Goal: Task Accomplishment & Management: Use online tool/utility

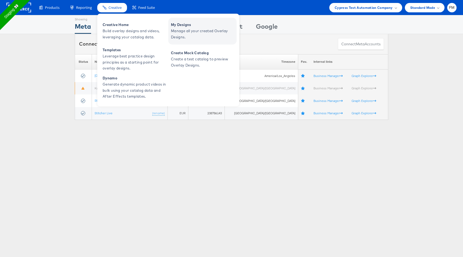
click at [192, 34] on span "Manage all your created Overlay Designs." at bounding box center [203, 34] width 64 height 12
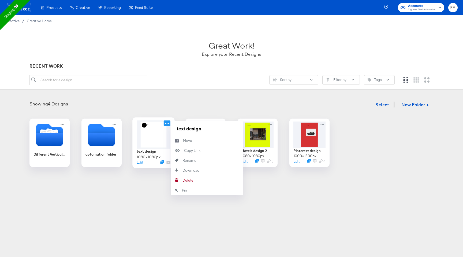
click at [170, 124] on icon at bounding box center [167, 123] width 7 height 6
click at [206, 179] on button "[PERSON_NAME]" at bounding box center [207, 180] width 72 height 10
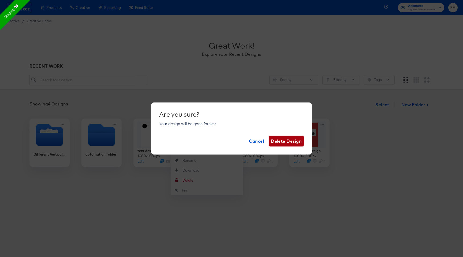
click at [283, 137] on span "Delete Design" at bounding box center [286, 141] width 31 height 8
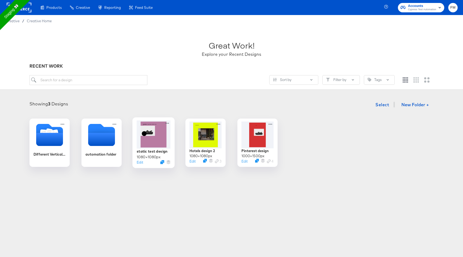
click at [154, 143] on div at bounding box center [154, 134] width 34 height 28
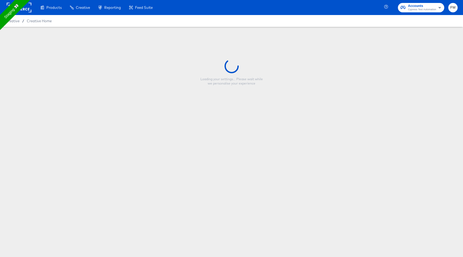
type input "static test design"
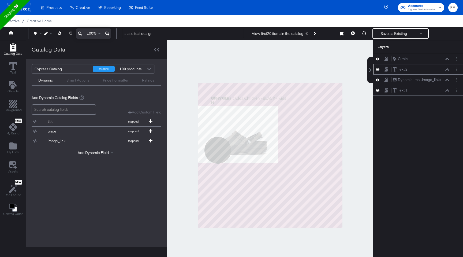
click at [408, 73] on div "Text 2 Text 2" at bounding box center [419, 69] width 90 height 10
click at [447, 70] on icon at bounding box center [448, 69] width 4 height 3
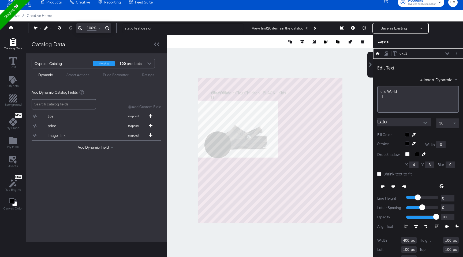
click at [446, 55] on div "Text 2 Text 2" at bounding box center [421, 54] width 57 height 6
click at [448, 54] on icon at bounding box center [448, 53] width 4 height 2
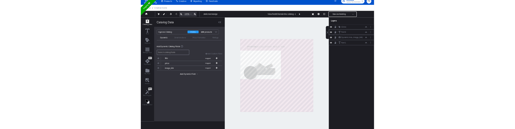
scroll to position [0, 0]
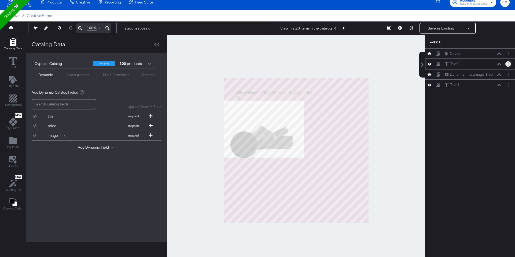
click at [463, 64] on button "Layer Options" at bounding box center [508, 64] width 6 height 6
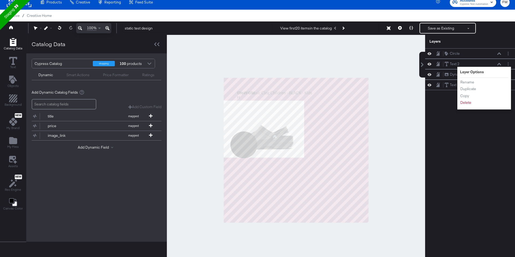
click at [463, 153] on div "Circle Circle Text 2 Text 2 Layer Options Rename Duplicate Copy Delete Dynamic …" at bounding box center [470, 152] width 90 height 209
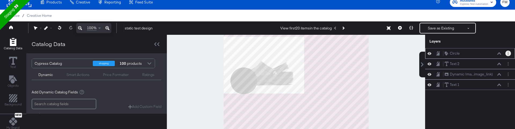
click at [463, 53] on button "Layer Options" at bounding box center [508, 54] width 6 height 6
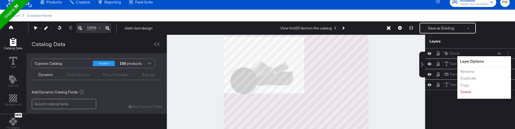
click at [463, 104] on div "Circle Circle Layer Options Rename Duplicate Copy Delete Text 2 Text 2 Dynamic …" at bounding box center [470, 88] width 90 height 81
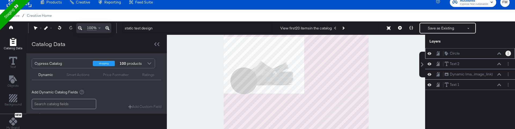
click at [463, 54] on button "Layer Options" at bounding box center [508, 54] width 6 height 6
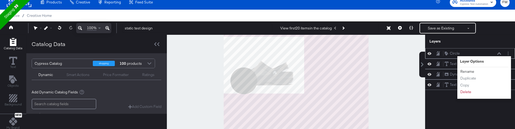
click at [463, 72] on button "Rename" at bounding box center [467, 72] width 14 height 6
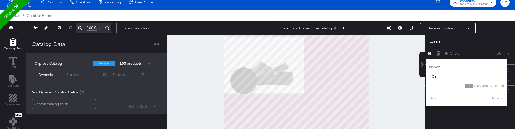
click at [448, 75] on input "Circle" at bounding box center [466, 77] width 75 height 10
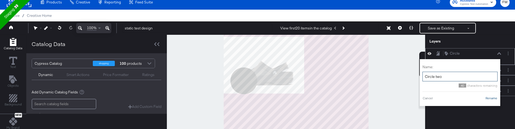
type input "Circle two"
click at [463, 99] on button "Rename" at bounding box center [491, 98] width 12 height 5
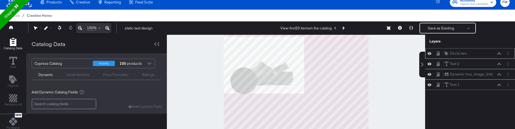
click at [34, 14] on span "Creative Home" at bounding box center [39, 15] width 25 height 4
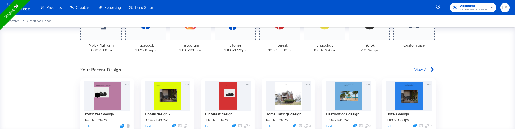
scroll to position [133, 0]
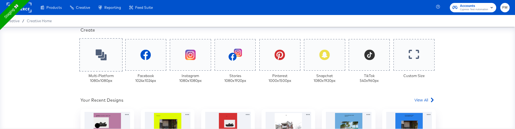
click at [103, 70] on div at bounding box center [100, 54] width 43 height 33
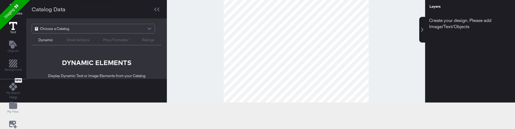
click at [17, 26] on button "Text" at bounding box center [13, 28] width 14 height 15
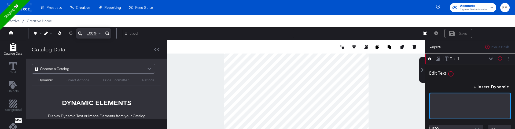
click at [442, 107] on div "﻿" at bounding box center [470, 106] width 82 height 27
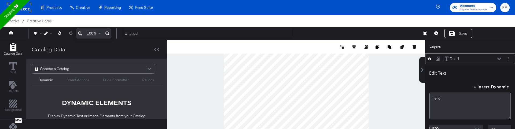
click at [459, 87] on div "hello﻿" at bounding box center [470, 101] width 82 height 38
click at [463, 59] on button "Layer Options" at bounding box center [508, 59] width 6 height 6
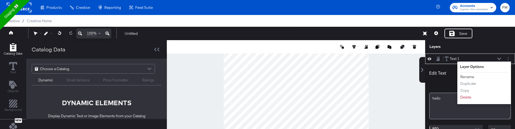
click at [463, 77] on button "Rename" at bounding box center [467, 77] width 14 height 6
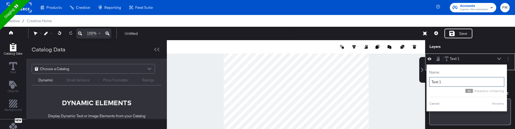
click at [444, 82] on input "Text 1" at bounding box center [466, 82] width 75 height 10
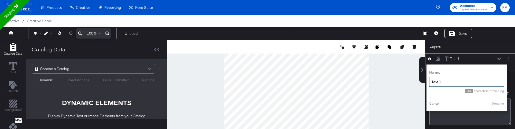
click at [444, 82] on input "Text 1" at bounding box center [466, 82] width 75 height 10
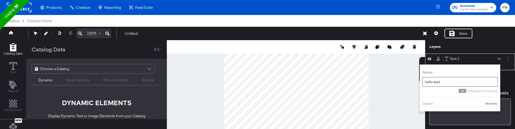
type input "hello test"
click at [463, 102] on button "Rename" at bounding box center [491, 103] width 12 height 5
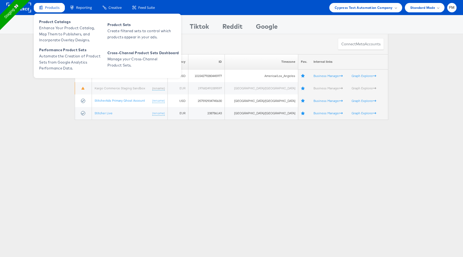
click at [52, 8] on span "Products" at bounding box center [52, 7] width 14 height 5
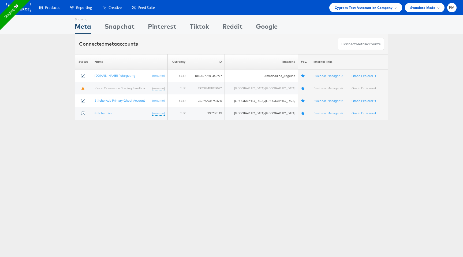
click at [377, 8] on span "Cypress Test Automation Company" at bounding box center [364, 8] width 58 height 6
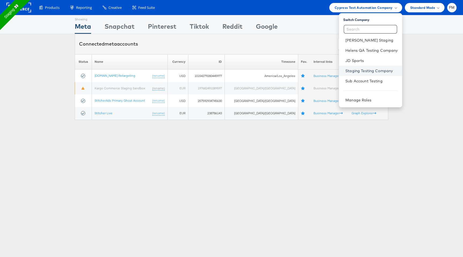
click at [371, 70] on link "Staging Testing Company" at bounding box center [372, 70] width 52 height 5
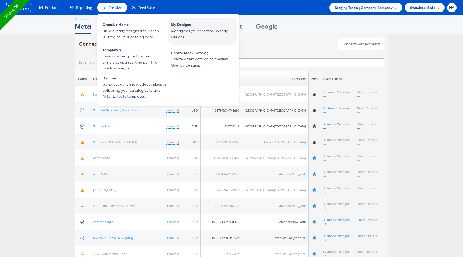
click at [179, 31] on span "Manage all your created Overlay Designs." at bounding box center [203, 34] width 64 height 12
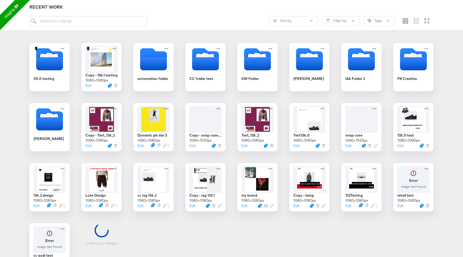
scroll to position [76, 0]
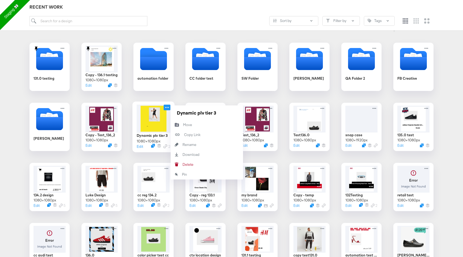
click at [169, 106] on icon at bounding box center [167, 108] width 7 height 6
click at [127, 160] on div "131.0 testing Copy - 136.1 testing 1080 × 1080 px Edit automation folder CC fol…" at bounding box center [231, 247] width 453 height 409
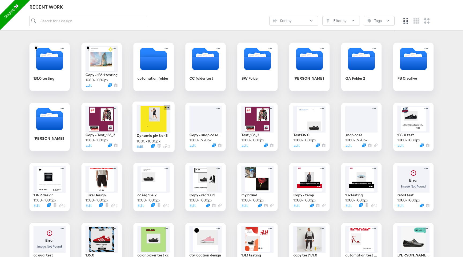
click at [168, 106] on icon at bounding box center [167, 108] width 7 height 6
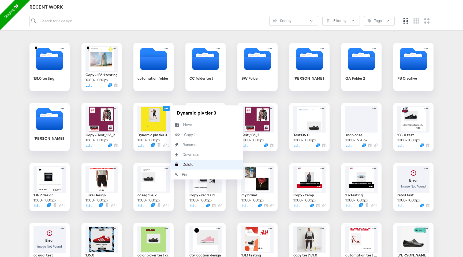
click at [205, 160] on button "[PERSON_NAME]" at bounding box center [207, 165] width 72 height 10
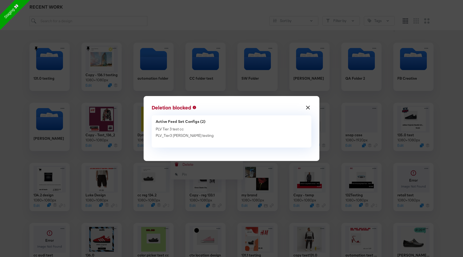
click at [307, 107] on button "×" at bounding box center [308, 106] width 10 height 10
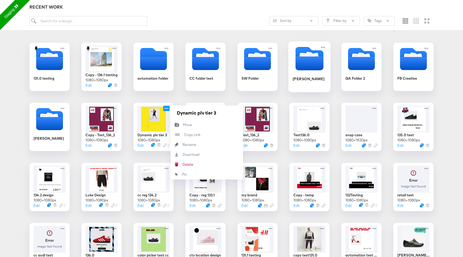
click at [312, 62] on icon "Folder" at bounding box center [310, 63] width 28 height 14
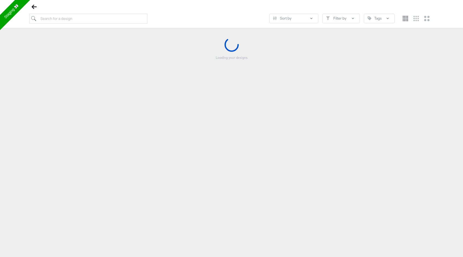
scroll to position [61, 0]
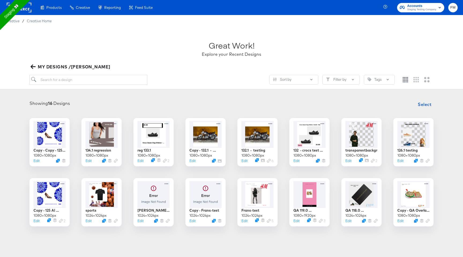
click at [42, 68] on span "MY DESIGNS /Fran" at bounding box center [71, 67] width 79 height 8
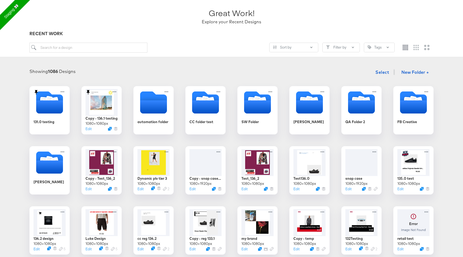
scroll to position [36, 0]
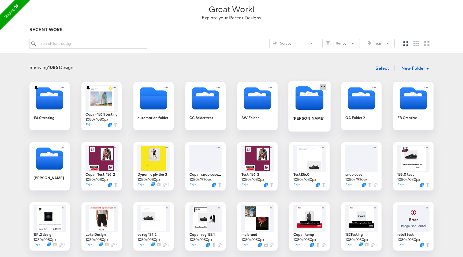
click at [324, 86] on icon at bounding box center [323, 87] width 7 height 6
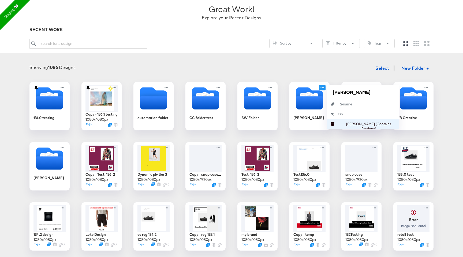
click at [339, 124] on div "Delete Folder (Contains Designs) Delete Folder (Contains Designs)" at bounding box center [339, 124] width 0 height 0
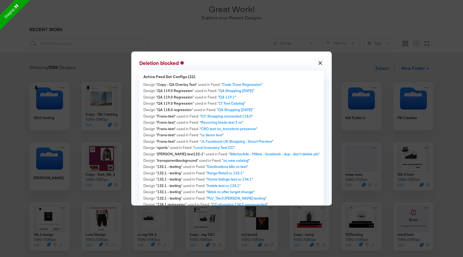
scroll to position [43, 0]
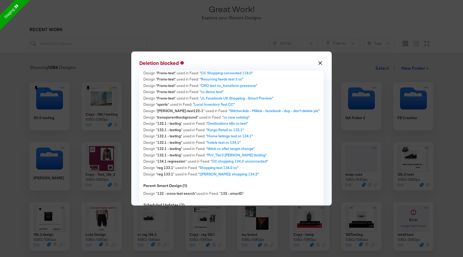
click at [243, 27] on div "× Deletion blocked Active Feed Set Configs (22) Design " Copy - QA Overlay Test…" at bounding box center [231, 128] width 463 height 257
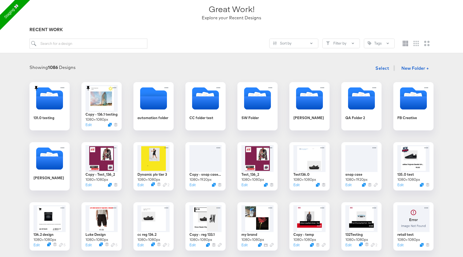
scroll to position [0, 0]
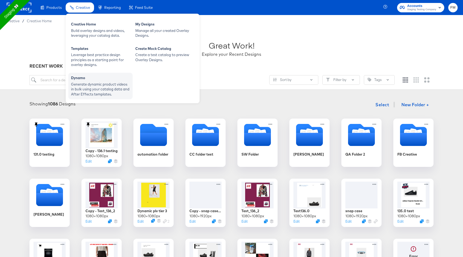
click at [87, 81] on div "Dynamo" at bounding box center [100, 78] width 59 height 6
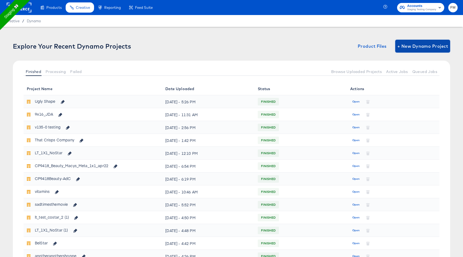
click at [415, 46] on span "+ New Dynamo Project" at bounding box center [423, 46] width 51 height 8
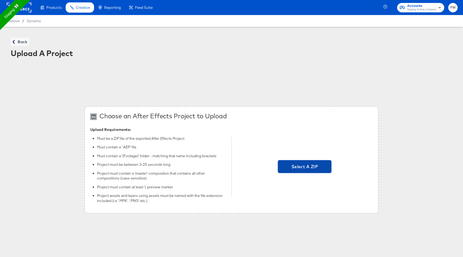
click at [325, 168] on span "Select A ZIP" at bounding box center [304, 167] width 49 height 8
click at [305, 167] on input "Select A ZIP" at bounding box center [305, 167] width 0 height 0
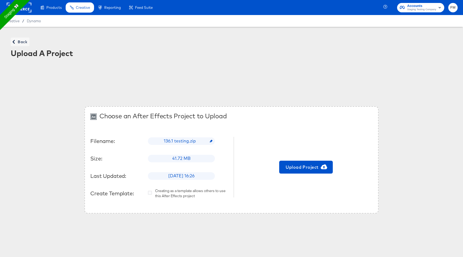
click at [31, 18] on div "Creative / Dynamo" at bounding box center [231, 21] width 463 height 12
click at [33, 21] on span "Dynamo" at bounding box center [34, 21] width 14 height 4
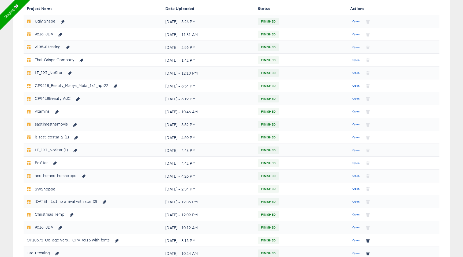
scroll to position [253, 0]
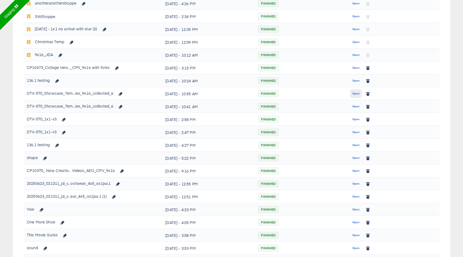
click at [360, 93] on button "Open" at bounding box center [357, 93] width 12 height 9
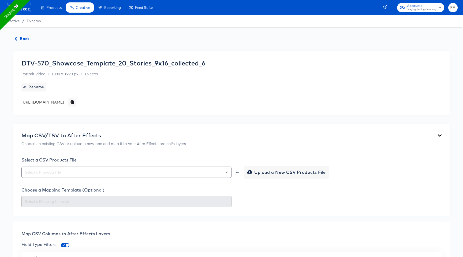
click at [124, 63] on div "DTV-570_Showcase_Template_20_Stories_9x16_collected_6" at bounding box center [113, 63] width 184 height 8
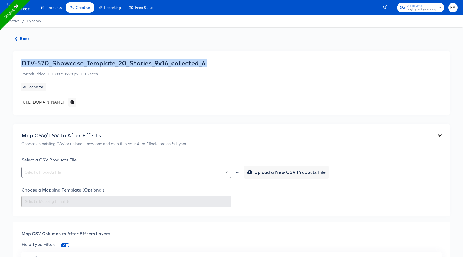
click at [124, 63] on div "DTV-570_Showcase_Template_20_Stories_9x16_collected_6" at bounding box center [113, 63] width 184 height 8
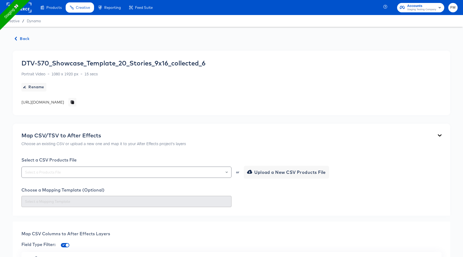
click at [76, 105] on div "https://dynamo-video-projects.s3.eu-west-1.amazonaws.com/staging/projects/compa…" at bounding box center [48, 102] width 55 height 9
click at [29, 23] on span "Dynamo" at bounding box center [34, 21] width 14 height 4
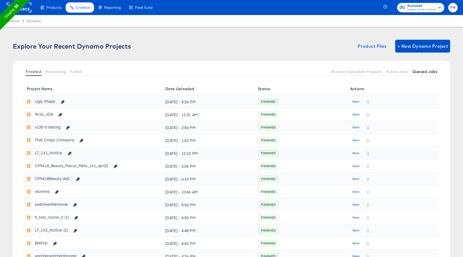
click at [417, 72] on span "Queued Jobs" at bounding box center [425, 71] width 25 height 4
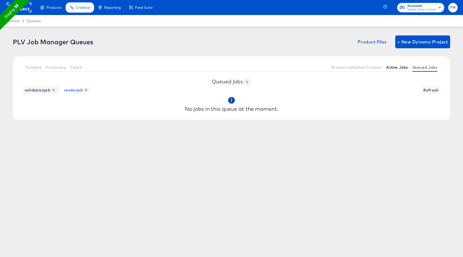
click at [394, 68] on span "Active Jobs" at bounding box center [397, 67] width 22 height 4
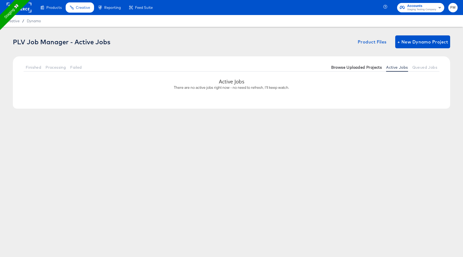
click at [373, 66] on span "Browse Uploaded Projects" at bounding box center [356, 67] width 51 height 4
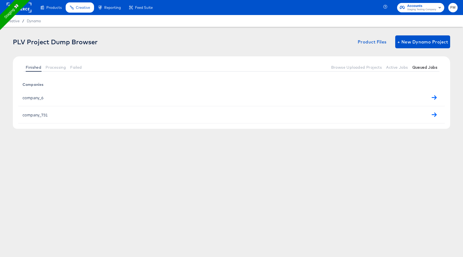
click at [421, 69] on span "Queued Jobs" at bounding box center [425, 67] width 25 height 4
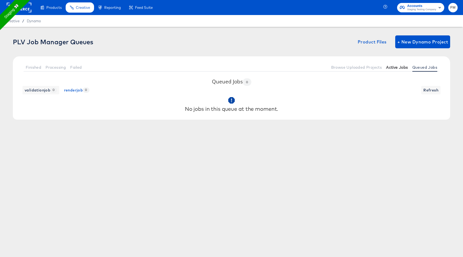
click at [404, 69] on span "Active Jobs" at bounding box center [397, 67] width 22 height 4
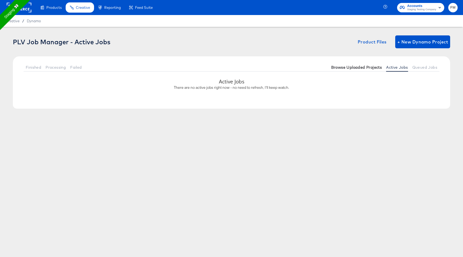
click at [368, 67] on span "Browse Uploaded Projects" at bounding box center [356, 67] width 51 height 4
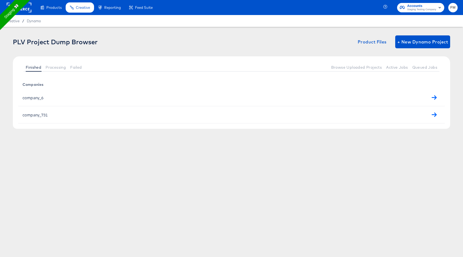
click at [51, 37] on div "PLV Project Dump Browser Product Files + New Dynamo Project" at bounding box center [232, 41] width 438 height 13
click at [36, 20] on span "Dynamo" at bounding box center [34, 21] width 14 height 4
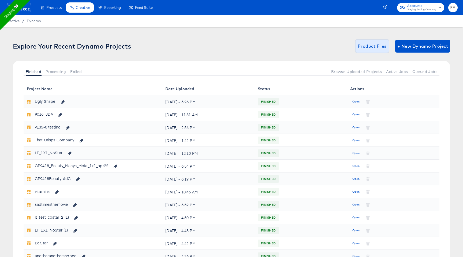
click at [371, 45] on span "Product Files" at bounding box center [372, 46] width 29 height 8
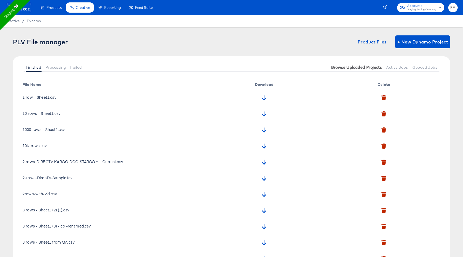
click at [379, 68] on span "Browse Uploaded Projects" at bounding box center [356, 67] width 51 height 4
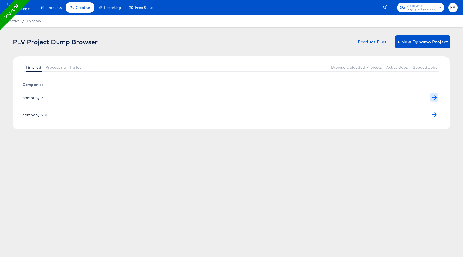
click at [433, 94] on button "button" at bounding box center [434, 97] width 8 height 8
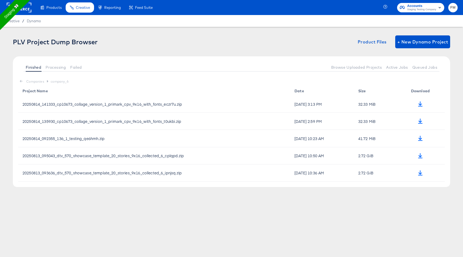
click at [21, 81] on icon "button" at bounding box center [21, 81] width 3 height 2
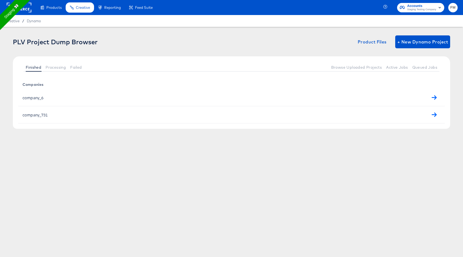
click at [73, 116] on div "company_731" at bounding box center [231, 114] width 416 height 8
click at [433, 114] on icon "button" at bounding box center [434, 114] width 5 height 5
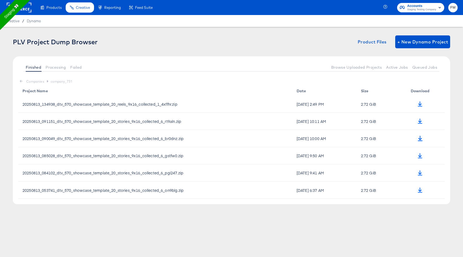
click at [42, 36] on div "PLV Project Dump Browser Product Files + New Dynamo Project" at bounding box center [232, 41] width 438 height 13
click at [32, 21] on span "Dynamo" at bounding box center [34, 21] width 14 height 4
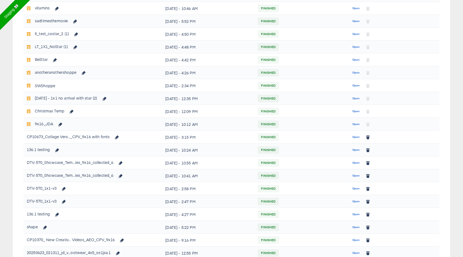
scroll to position [198, 0]
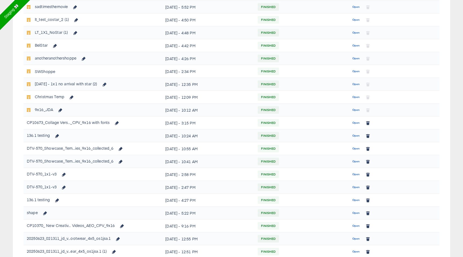
click at [105, 150] on div "DTV-570_Showcase_Tem...ies_9x16_collected_6" at bounding box center [70, 148] width 87 height 9
click at [358, 148] on span "Open" at bounding box center [356, 148] width 7 height 5
